Goal: Entertainment & Leisure: Consume media (video, audio)

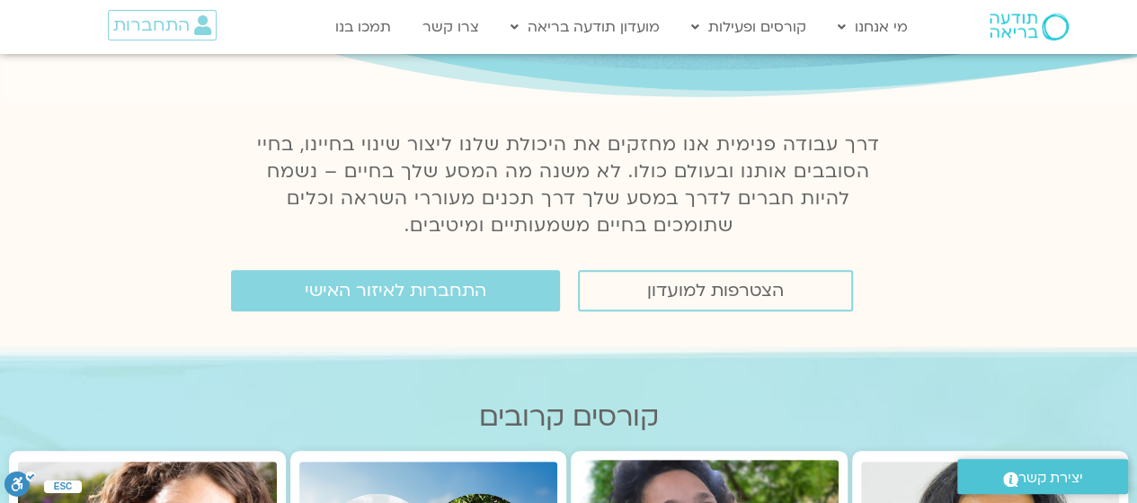
scroll to position [180, 0]
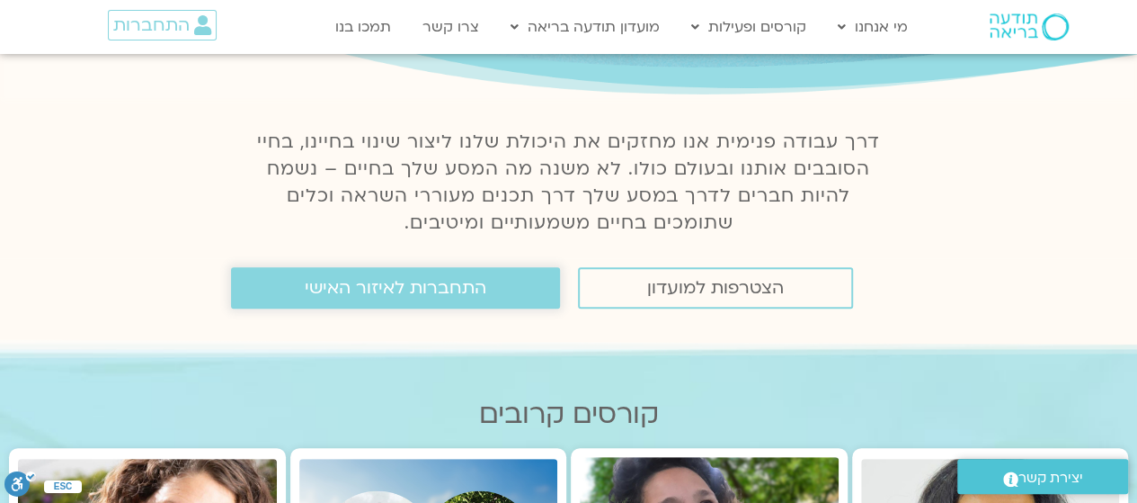
click at [341, 296] on span "התחברות לאיזור האישי" at bounding box center [396, 288] width 182 height 20
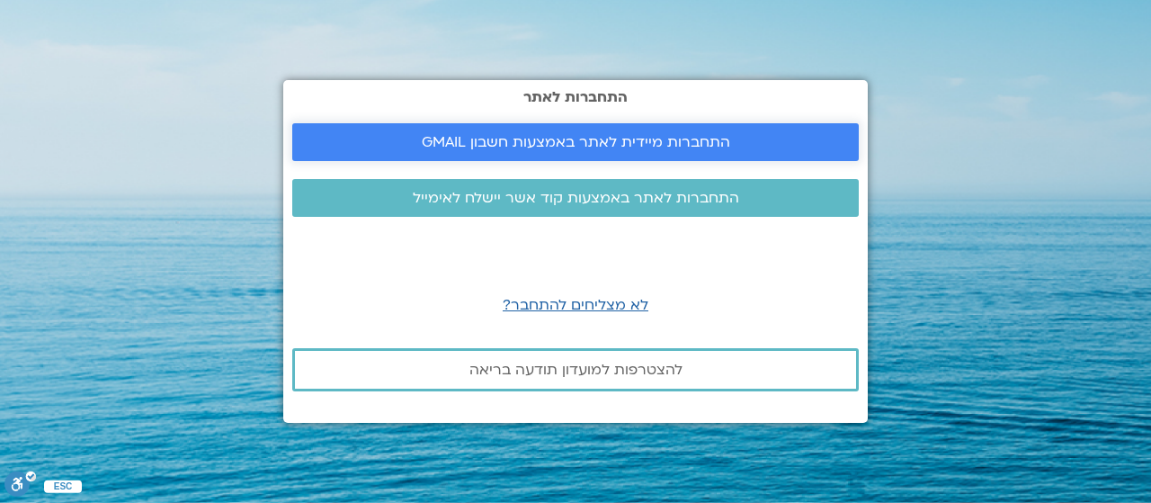
click at [591, 150] on span "התחברות מיידית לאתר באמצעות חשבון GMAIL" at bounding box center [576, 142] width 308 height 16
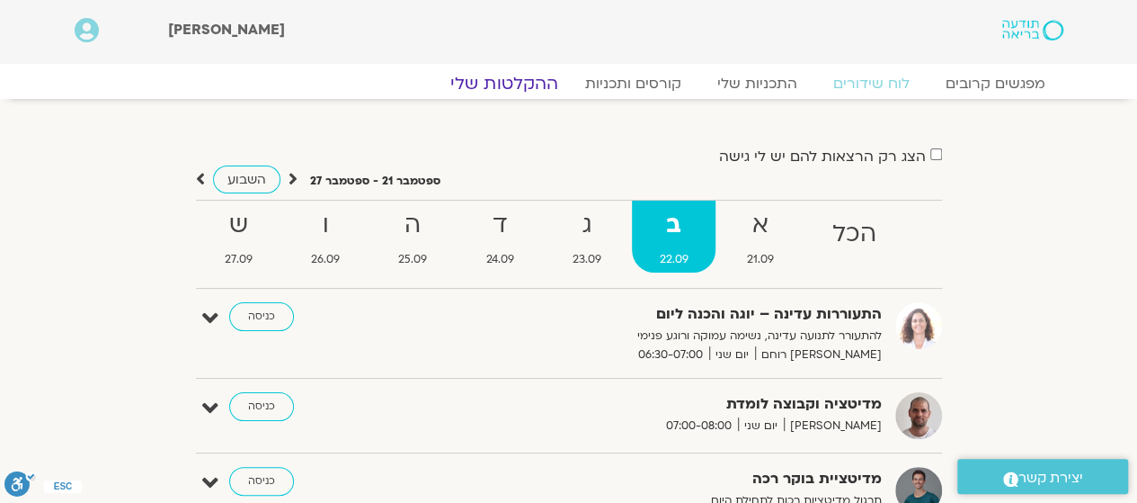
click at [486, 92] on link "ההקלטות שלי" at bounding box center [504, 84] width 151 height 22
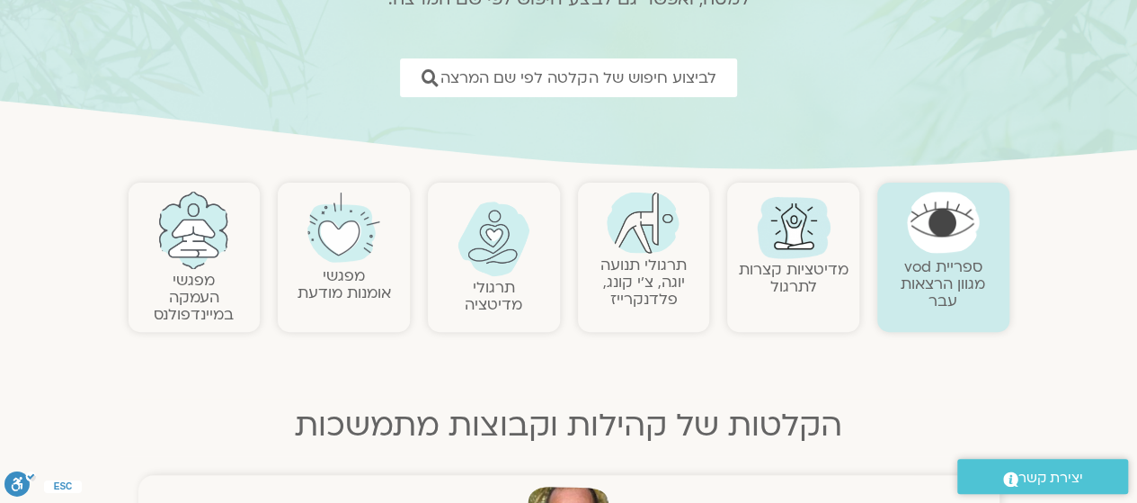
scroll to position [281, 0]
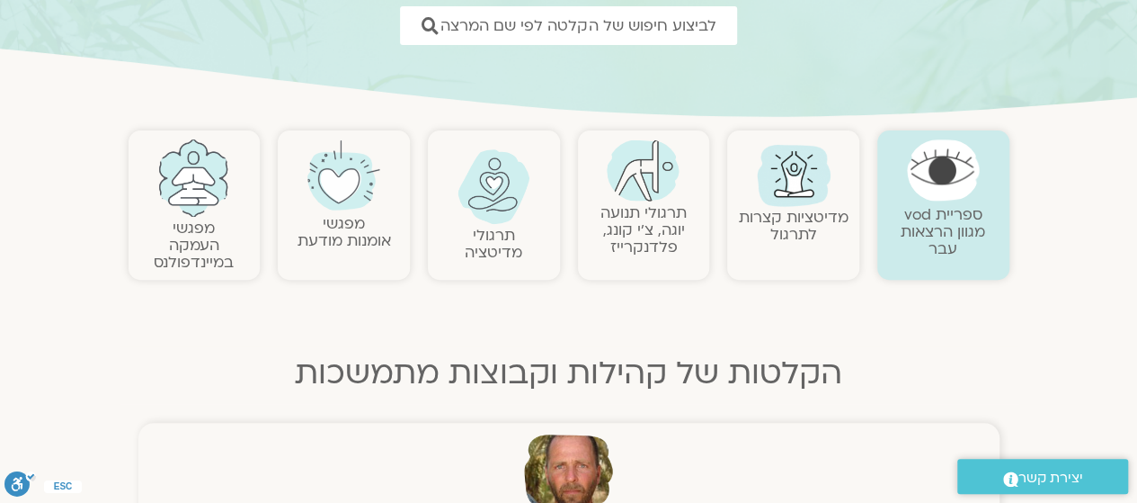
click at [507, 209] on img at bounding box center [494, 186] width 73 height 75
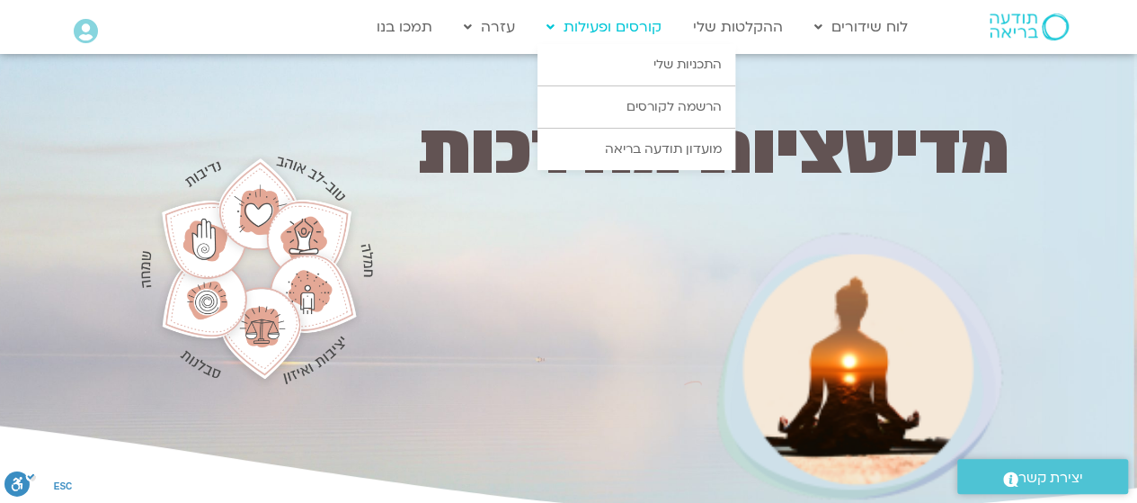
click at [617, 30] on link "קורסים ופעילות" at bounding box center [604, 27] width 133 height 34
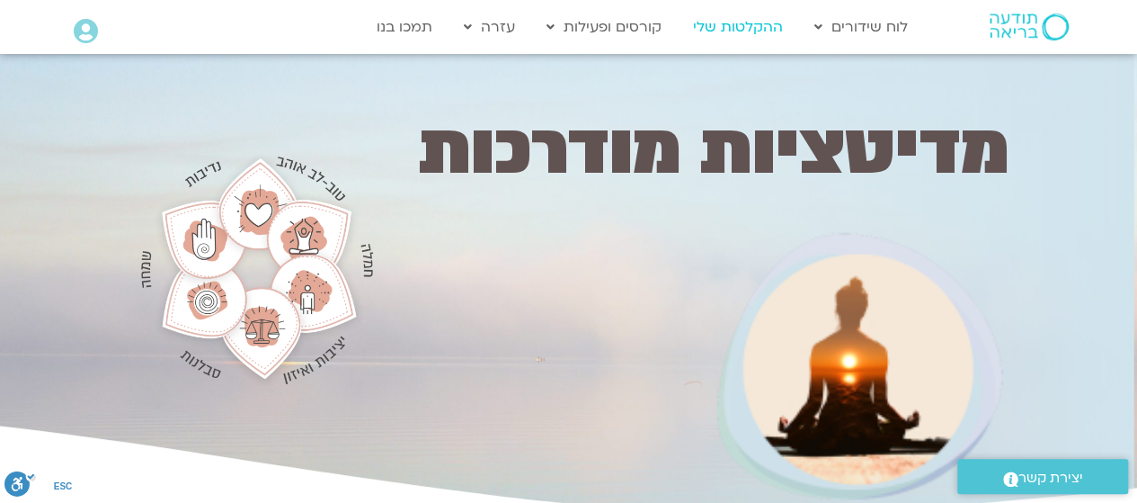
click at [750, 29] on link "ההקלטות שלי" at bounding box center [738, 27] width 108 height 34
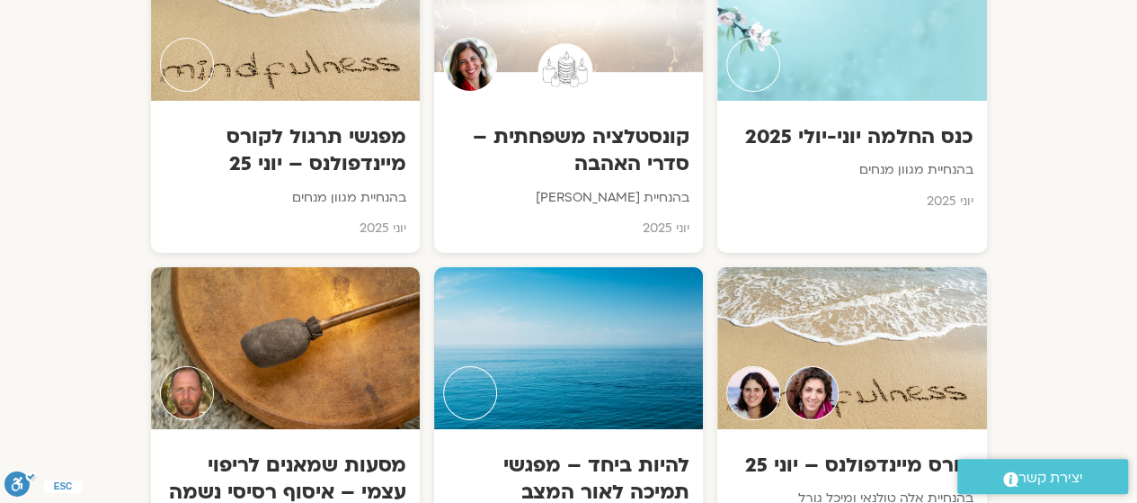
scroll to position [3186, 0]
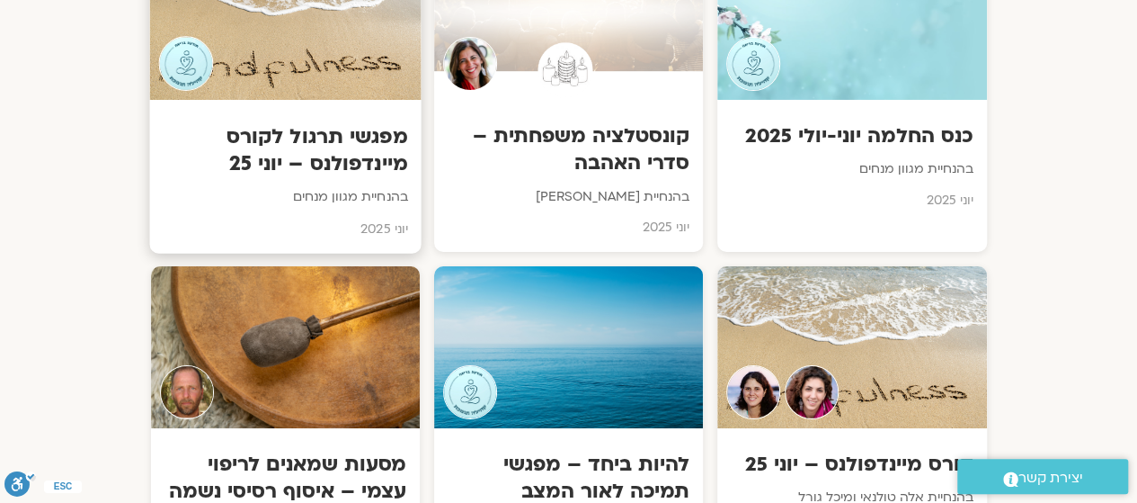
click at [304, 95] on div at bounding box center [285, 18] width 272 height 164
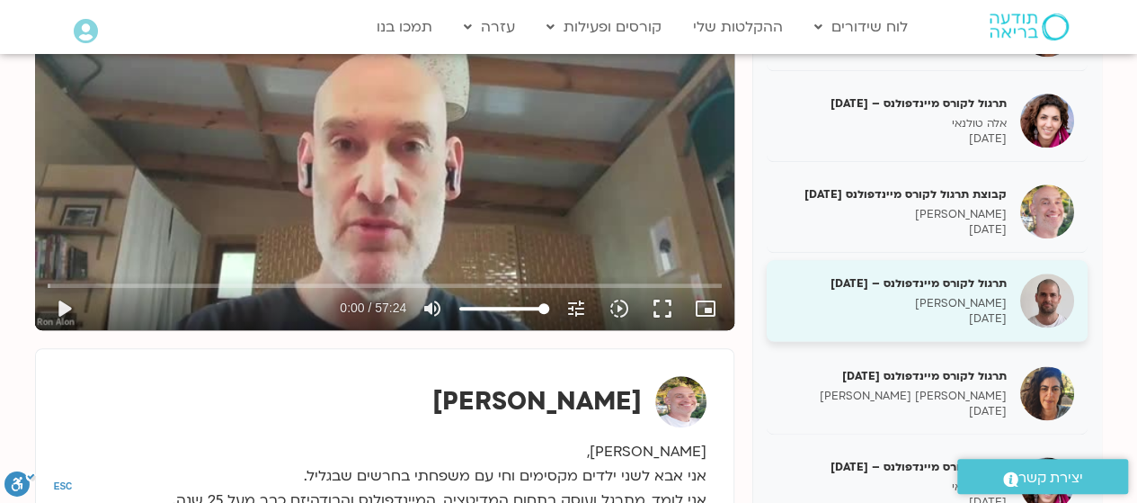
scroll to position [897, 0]
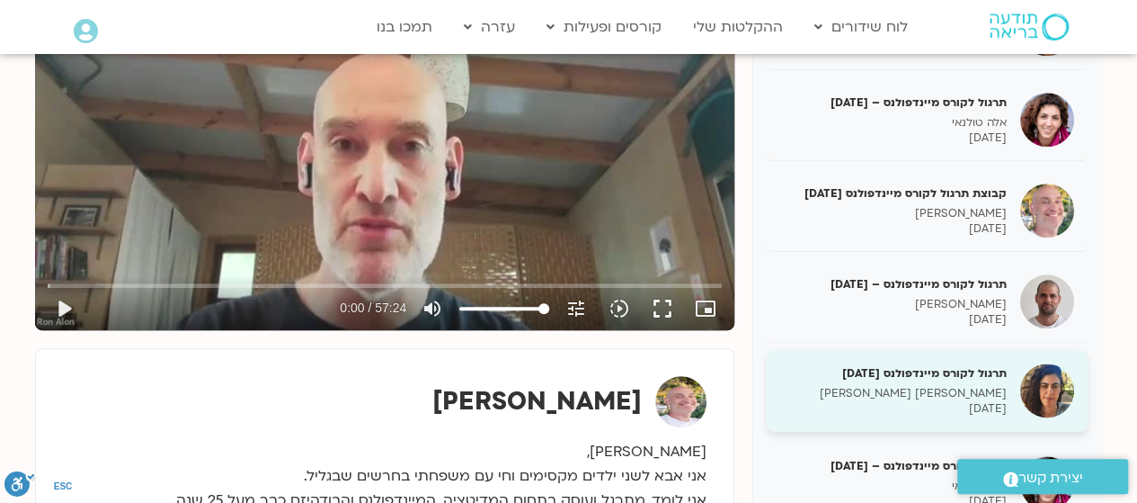
click at [913, 379] on div "תרגול לקורס מיינדפולנס [DATE] [PERSON_NAME] [PERSON_NAME] [DATE]" at bounding box center [893, 390] width 227 height 51
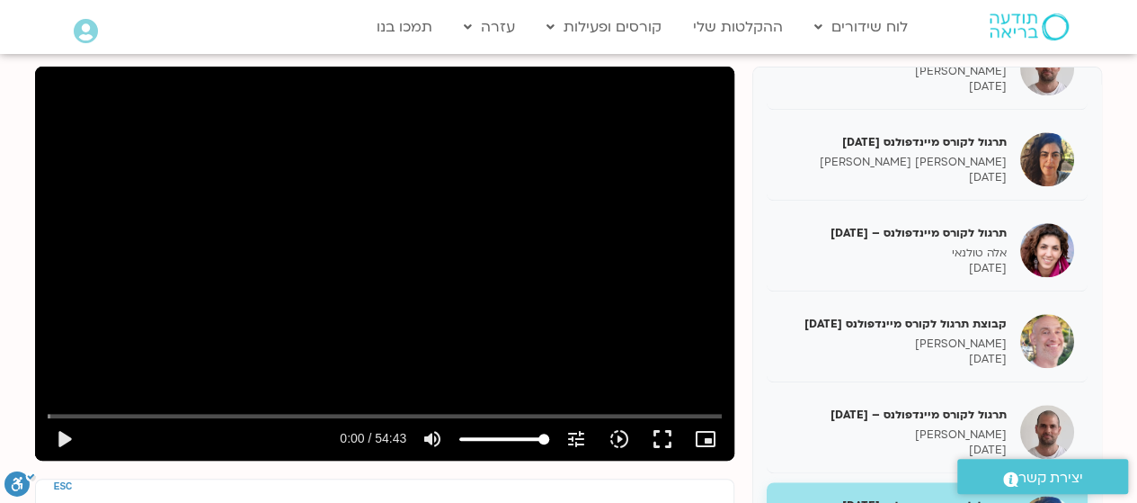
scroll to position [222, 0]
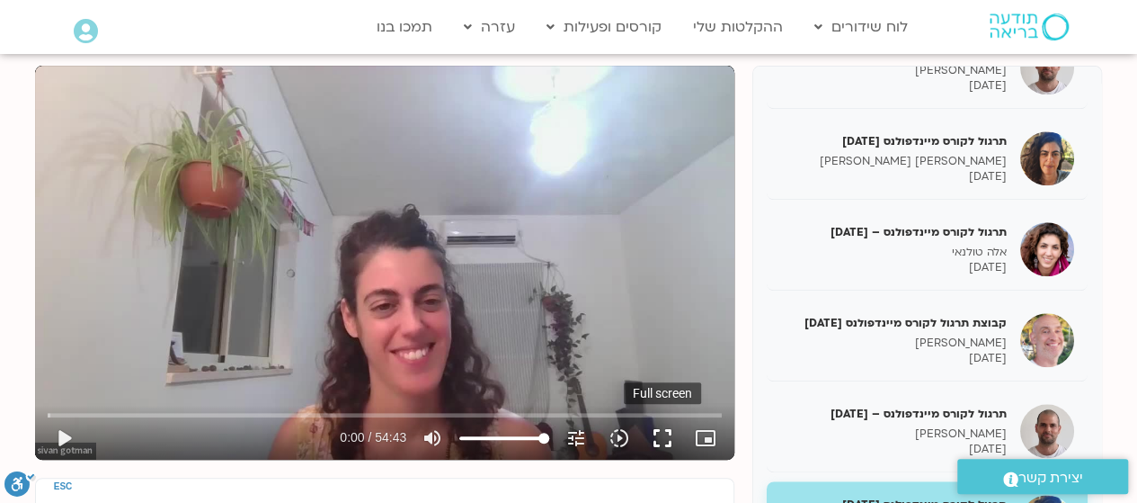
click at [657, 441] on button "fullscreen" at bounding box center [662, 437] width 43 height 43
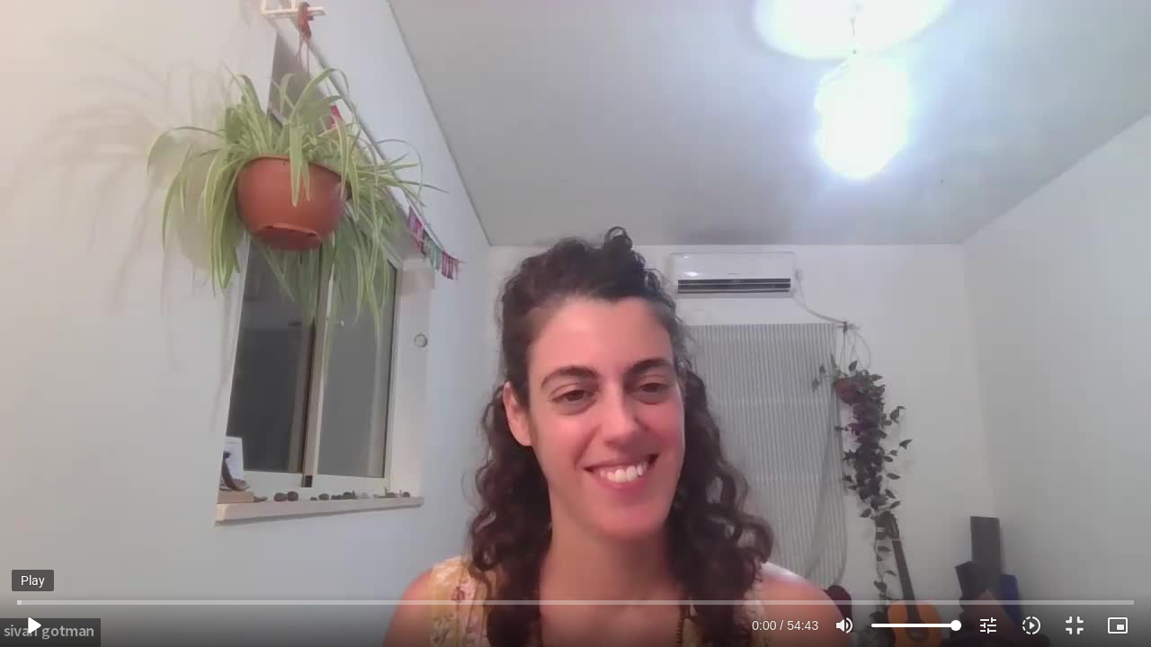
click at [27, 502] on button "play_arrow" at bounding box center [33, 625] width 43 height 43
type input "4.617863"
click at [162, 381] on div "Skip Ad 1:13 pause 25:38 / 54:43 volume_up Mute tune Resolution Auto 720p slow_…" at bounding box center [575, 323] width 1151 height 647
click at [191, 334] on div "Skip Ad 1:13 play_arrow 25:38 / 54:43 volume_up Mute tune Resolution Auto 720p …" at bounding box center [575, 323] width 1151 height 647
click at [556, 340] on div "Skip Ad 1:13 pause 26:32 / 54:43 volume_up Mute tune Resolution Auto 720p slow_…" at bounding box center [575, 323] width 1151 height 647
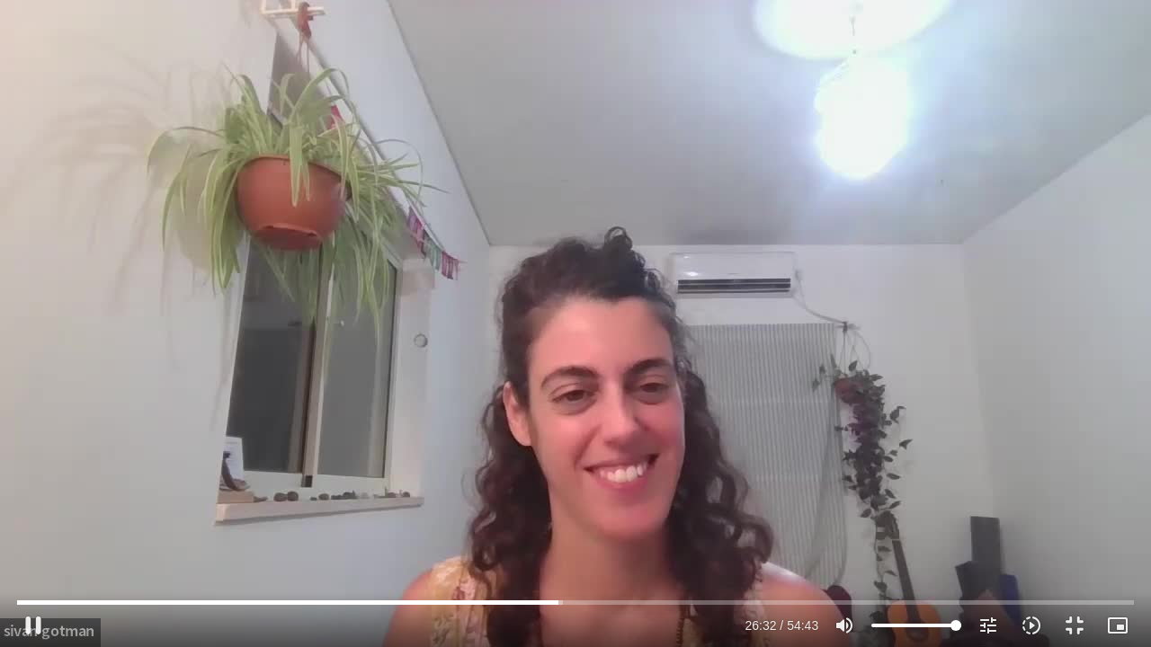
type input "1592.67334"
click at [1075, 502] on button "fullscreen_exit" at bounding box center [1074, 625] width 43 height 43
